Goal: Task Accomplishment & Management: Complete application form

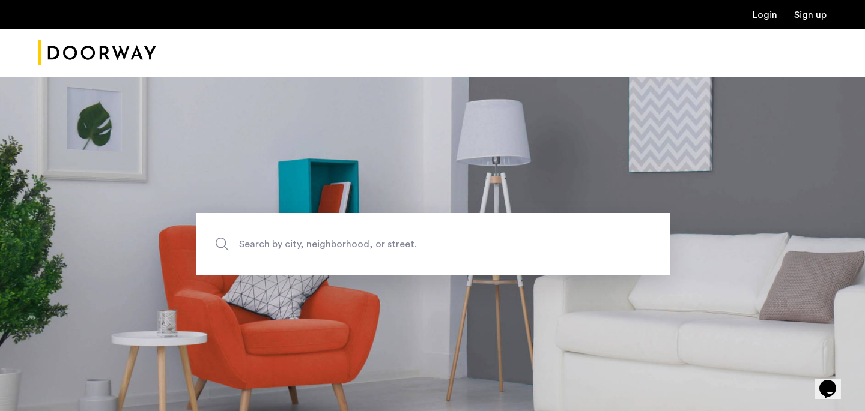
click at [751, 16] on ul "Login Sign up" at bounding box center [432, 14] width 788 height 14
click at [758, 15] on link "Login" at bounding box center [764, 15] width 25 height 10
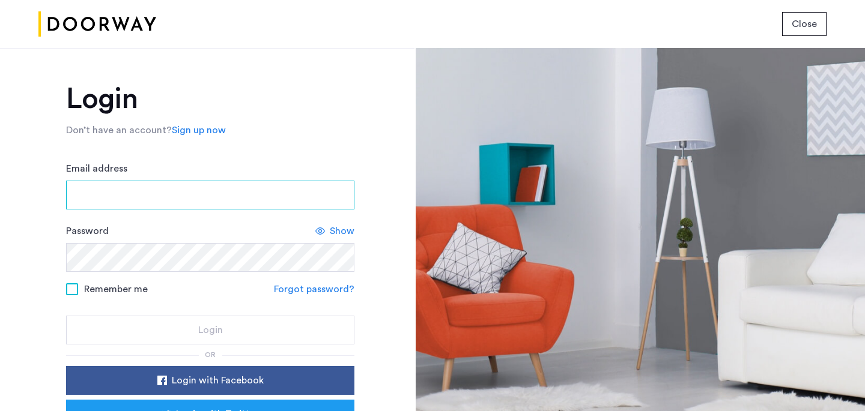
click at [159, 189] on input "Email address" at bounding box center [210, 195] width 288 height 29
type input "**********"
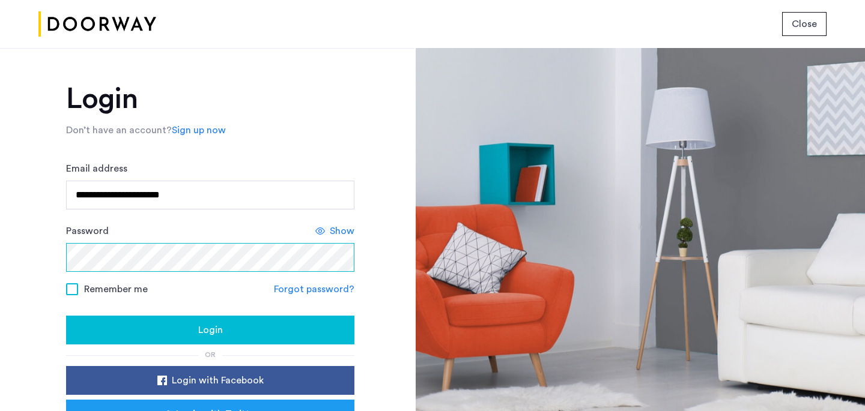
click at [66, 316] on button "Login" at bounding box center [210, 330] width 288 height 29
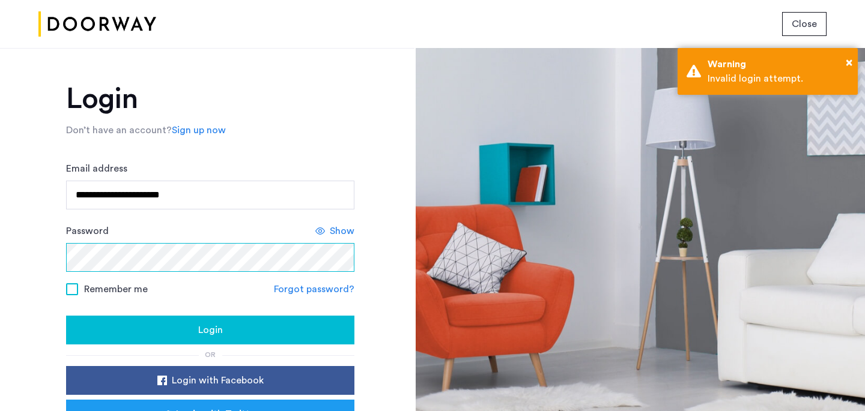
click at [66, 316] on button "Login" at bounding box center [210, 330] width 288 height 29
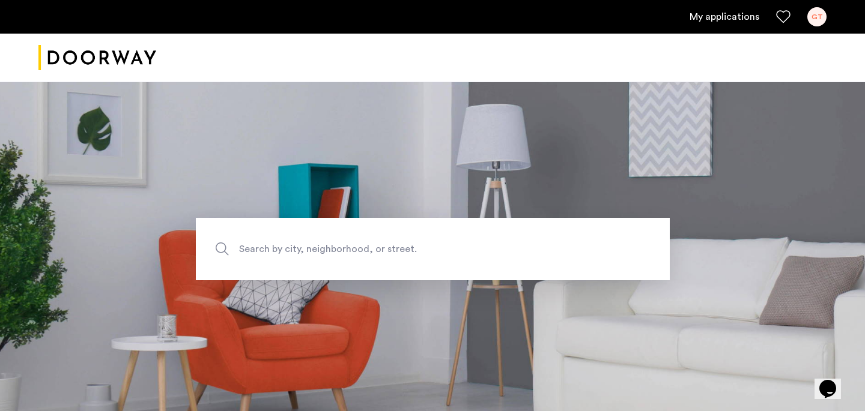
click at [706, 18] on link "My applications" at bounding box center [724, 17] width 70 height 14
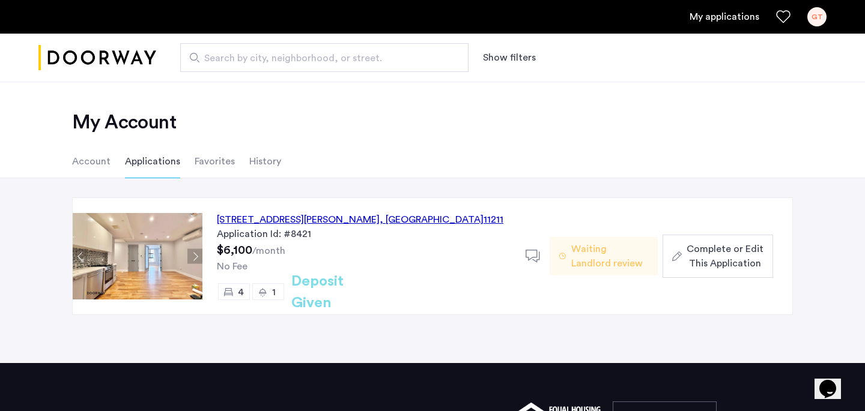
click at [308, 221] on div "17 Devoe Street, Unit 106, Brooklyn , NY 11211" at bounding box center [360, 220] width 286 height 14
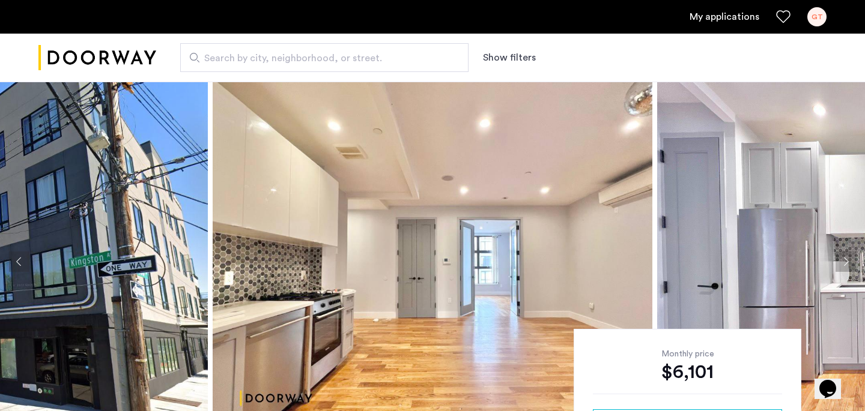
click at [821, 13] on div "GT" at bounding box center [816, 16] width 19 height 19
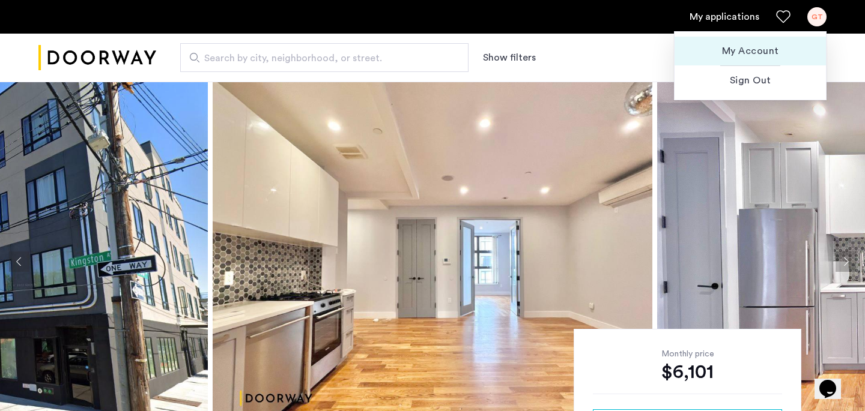
click at [728, 49] on span "My Account" at bounding box center [750, 51] width 132 height 14
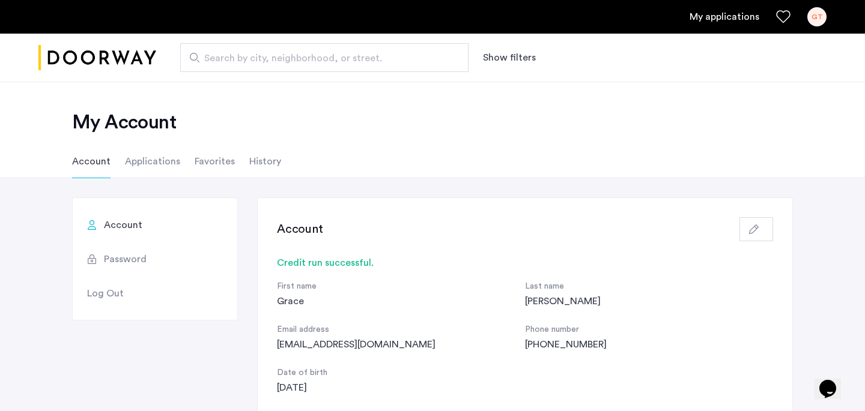
click at [784, 14] on icon "Favorites" at bounding box center [783, 17] width 14 height 14
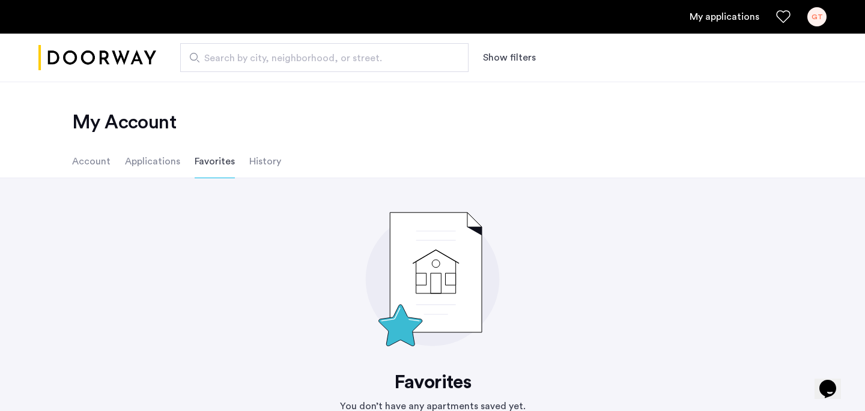
click at [718, 10] on link "My applications" at bounding box center [724, 17] width 70 height 14
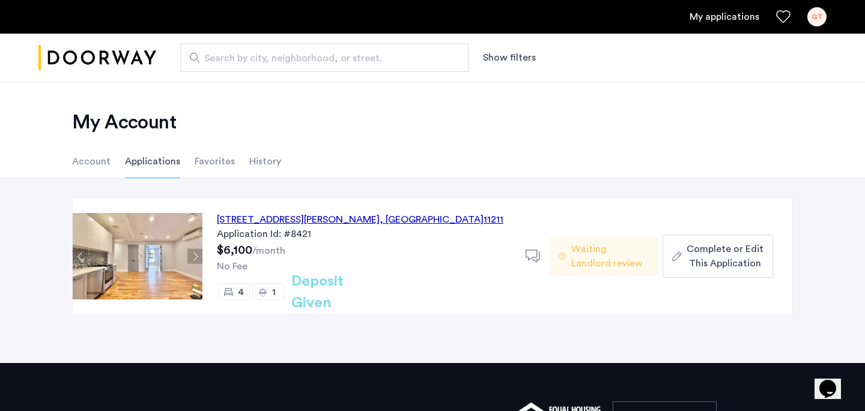
click at [698, 261] on span "Complete or Edit This Application" at bounding box center [724, 256] width 77 height 29
